Goal: Transaction & Acquisition: Purchase product/service

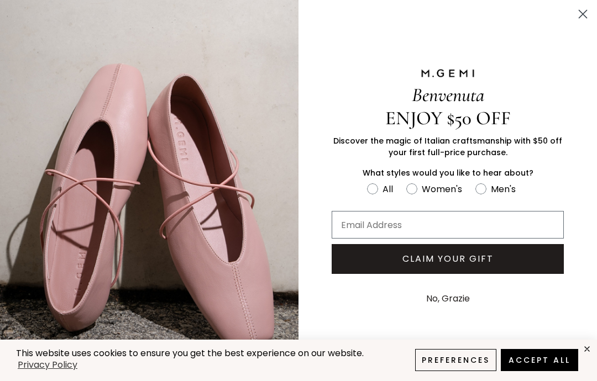
scroll to position [43, 0]
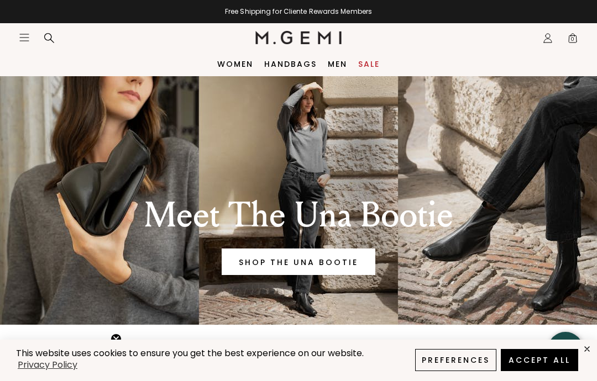
click at [373, 68] on link "Sale" at bounding box center [369, 64] width 22 height 9
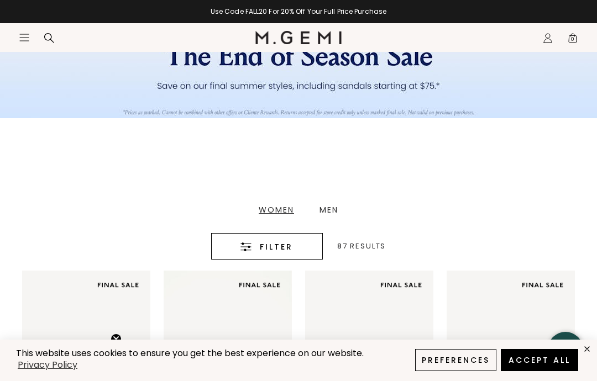
scroll to position [111, 0]
click at [279, 212] on div "Women" at bounding box center [276, 210] width 35 height 8
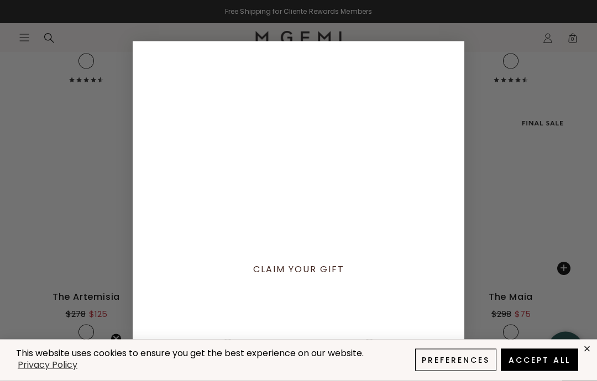
scroll to position [4880, 0]
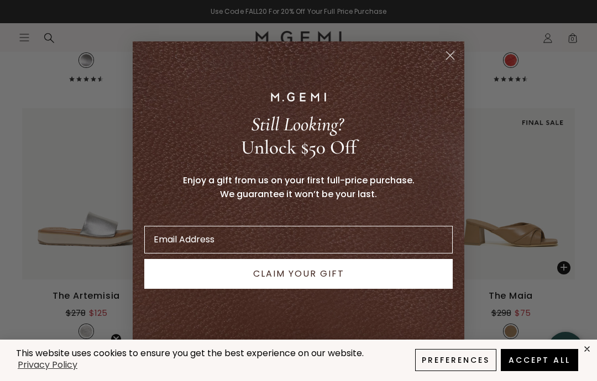
click at [449, 60] on icon "Close dialog" at bounding box center [451, 56] width 8 height 8
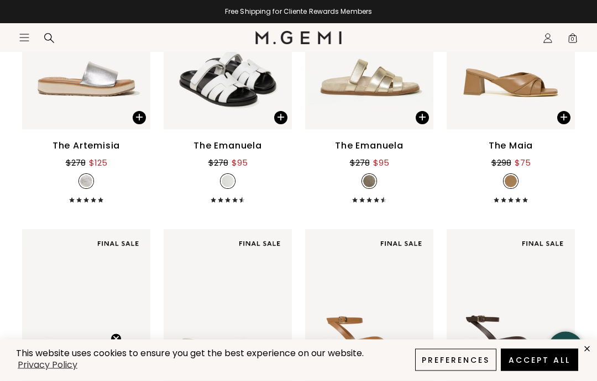
scroll to position [5031, 0]
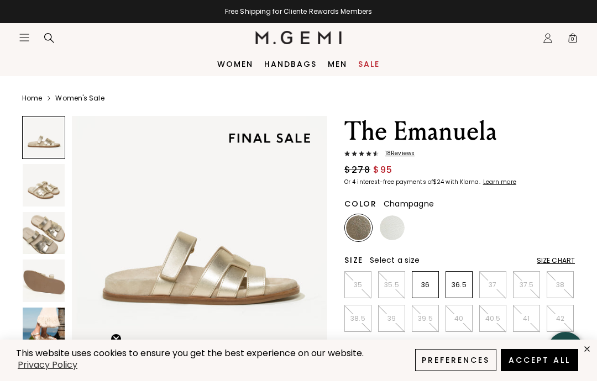
click at [49, 192] on img at bounding box center [44, 185] width 42 height 42
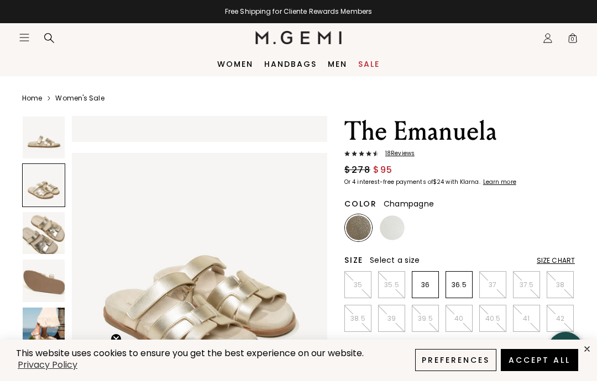
scroll to position [266, 0]
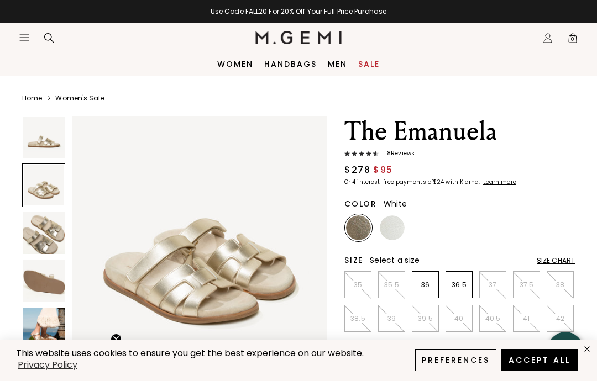
click at [399, 224] on img at bounding box center [392, 228] width 25 height 25
